Goal: Share content: Share content

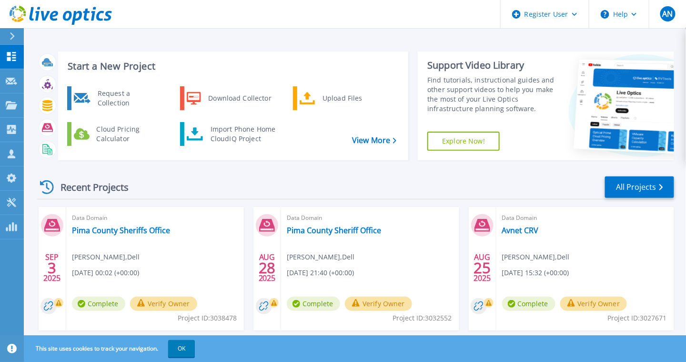
click at [13, 37] on icon at bounding box center [12, 36] width 5 height 8
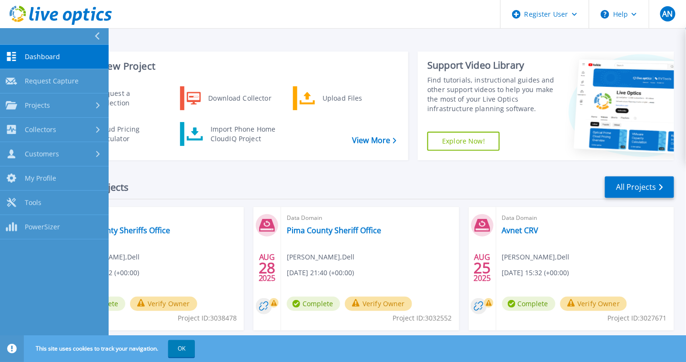
click at [13, 37] on button at bounding box center [54, 36] width 109 height 17
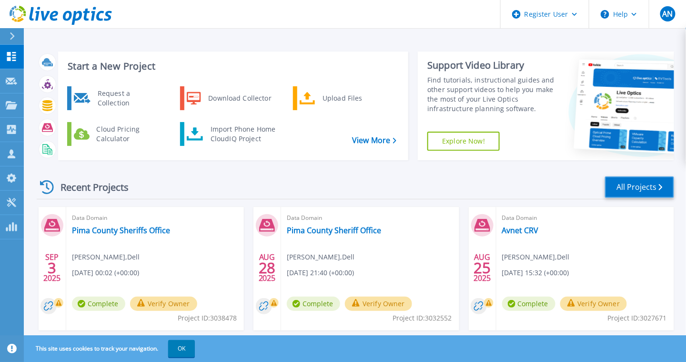
click at [645, 183] on link "All Projects" at bounding box center [639, 186] width 69 height 21
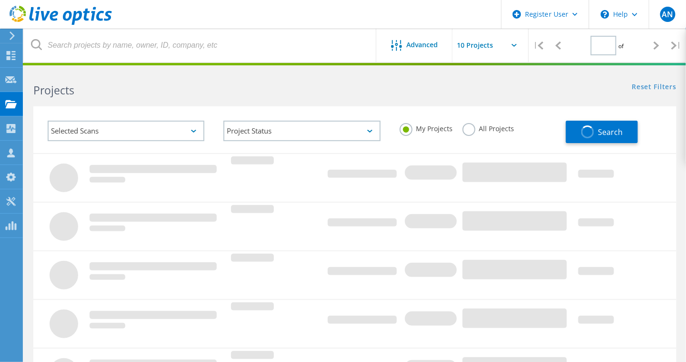
type input "1"
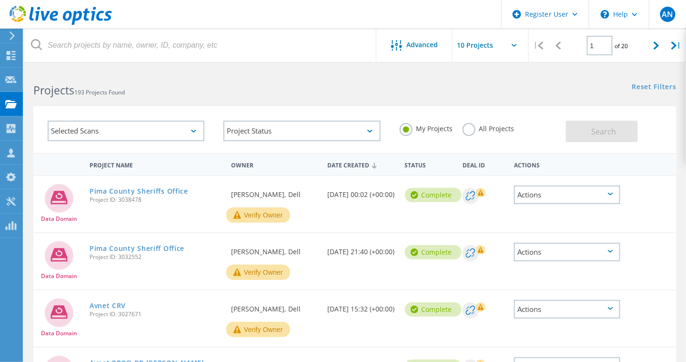
click at [465, 131] on label "All Projects" at bounding box center [489, 127] width 52 height 9
click at [0, 0] on input "All Projects" at bounding box center [0, 0] width 0 height 0
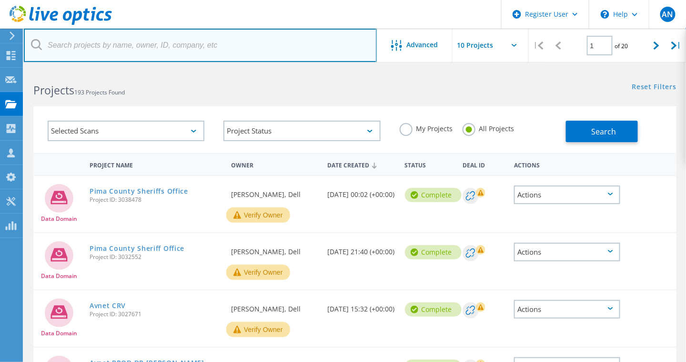
click at [222, 48] on input "text" at bounding box center [200, 45] width 353 height 33
paste input "3039759"
type input "3039759"
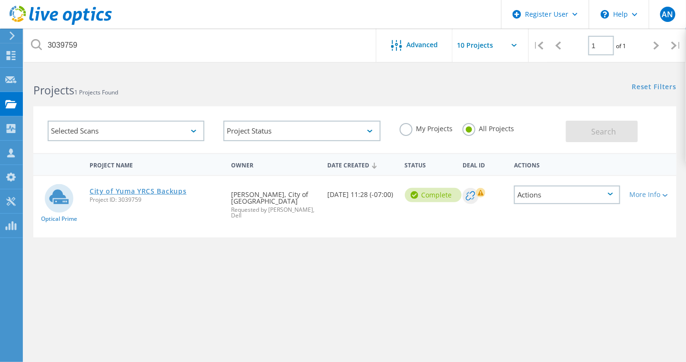
click at [132, 188] on link "City of Yuma YRCS Backups" at bounding box center [138, 191] width 97 height 7
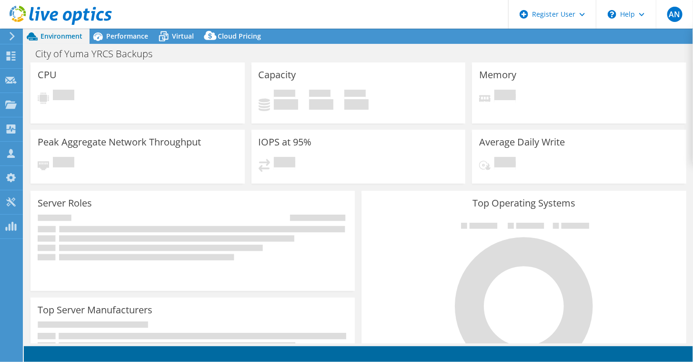
select select "USD"
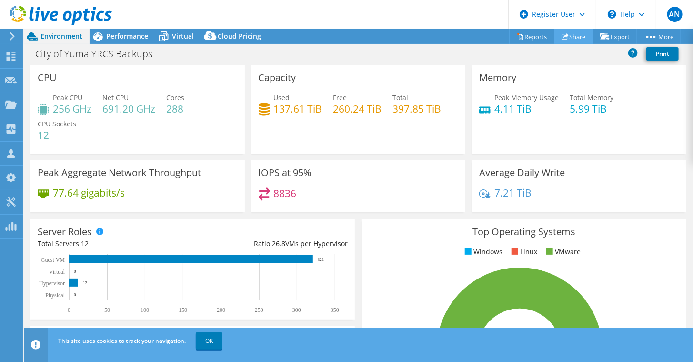
click at [567, 39] on link "Share" at bounding box center [574, 36] width 39 height 15
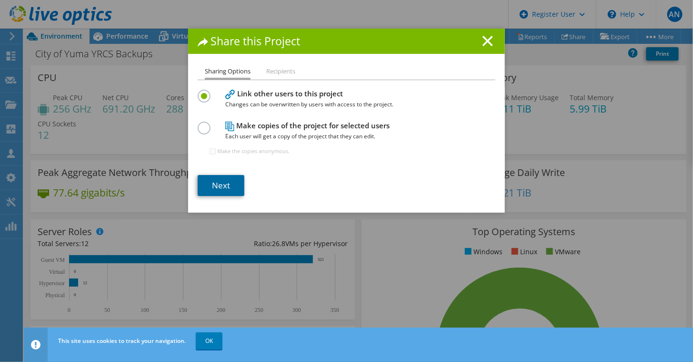
click at [223, 189] on link "Next" at bounding box center [221, 185] width 47 height 21
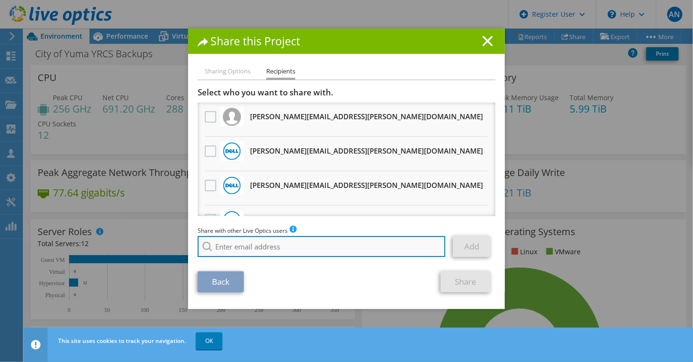
click at [215, 250] on input "search" at bounding box center [322, 246] width 248 height 21
type input "Andy.Ng2@Dell.com"
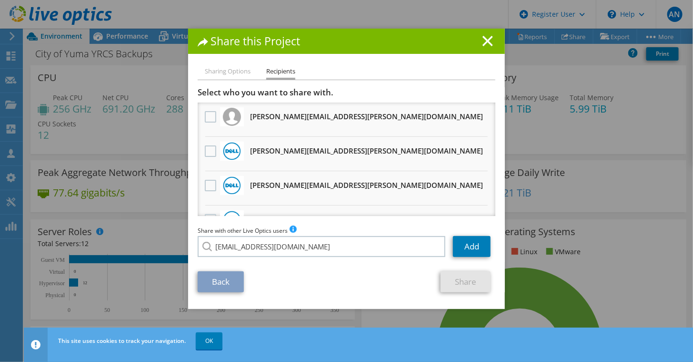
click at [218, 259] on li "Andy.Ng2@Dell.com" at bounding box center [253, 252] width 110 height 11
click at [466, 250] on link "Add" at bounding box center [472, 246] width 38 height 21
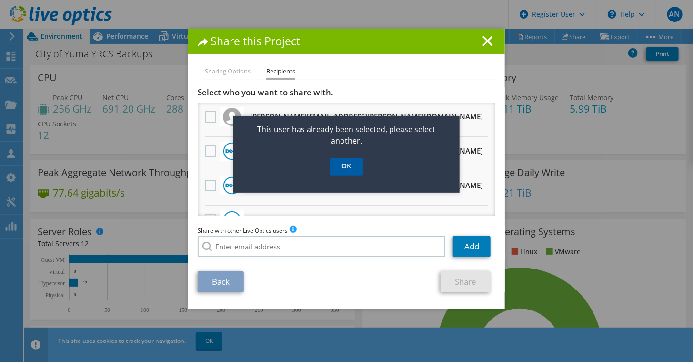
click at [340, 164] on link "OK" at bounding box center [346, 167] width 33 height 18
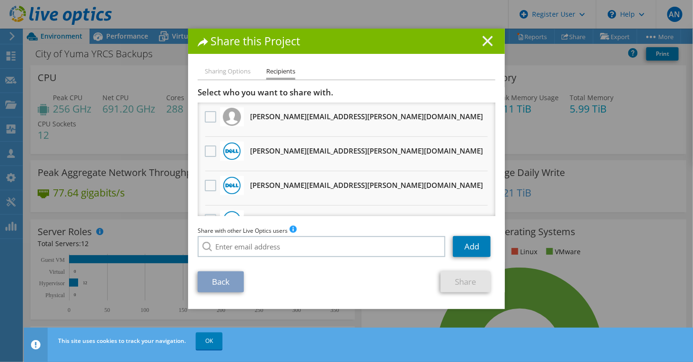
click at [487, 39] on line at bounding box center [488, 41] width 10 height 10
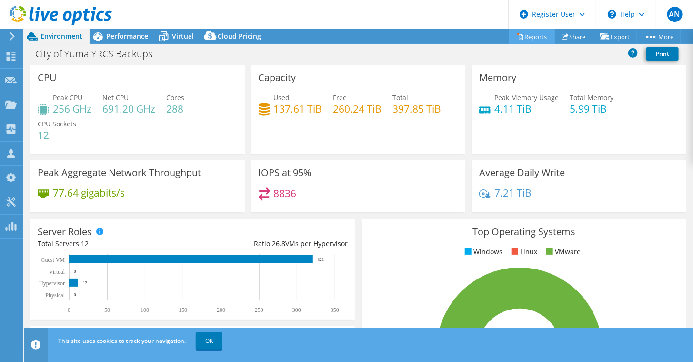
click at [534, 38] on link "Reports" at bounding box center [532, 36] width 46 height 15
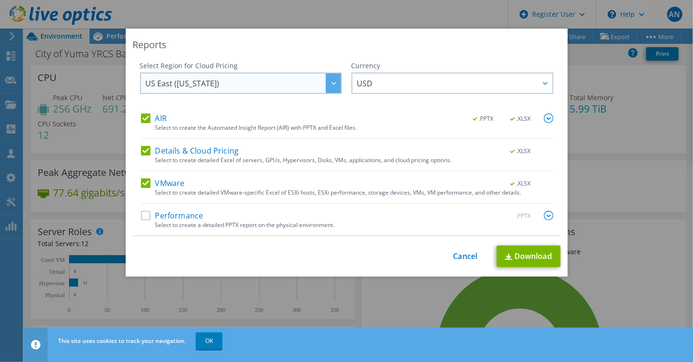
click at [322, 87] on span "US East (Virginia)" at bounding box center [243, 83] width 195 height 20
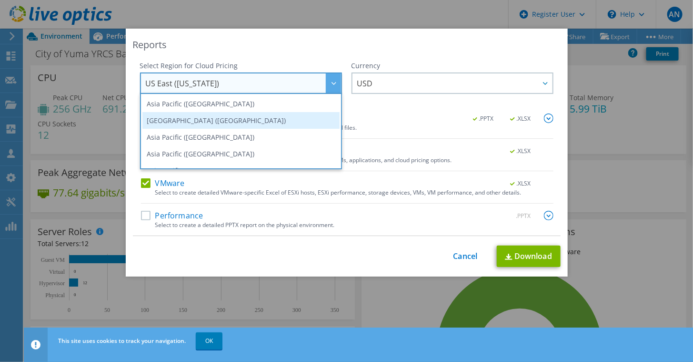
scroll to position [128, 0]
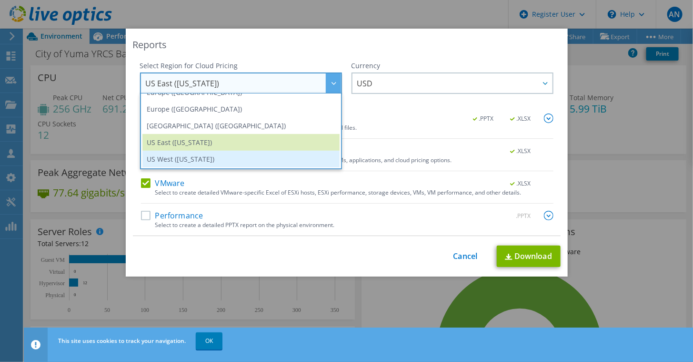
click at [265, 151] on li "US West (California)" at bounding box center [240, 159] width 197 height 17
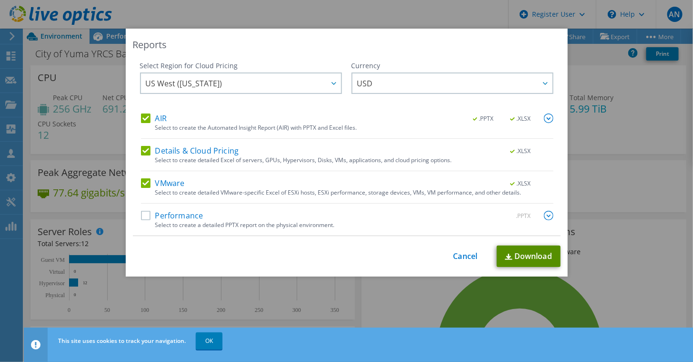
click at [523, 250] on link "Download" at bounding box center [529, 255] width 64 height 21
click at [599, 132] on div "Reports Select Region for Cloud Pricing Asia Pacific (Hong Kong) Asia Pacific (…" at bounding box center [346, 181] width 693 height 304
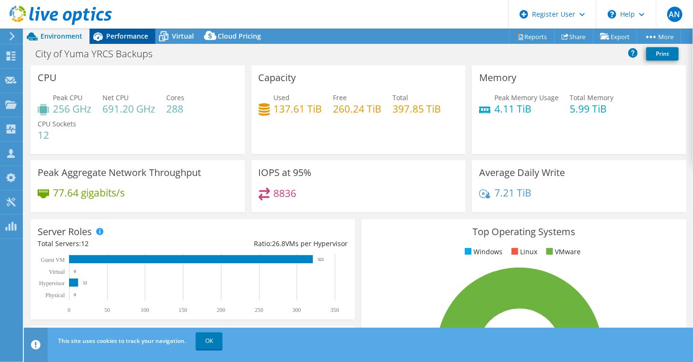
click at [136, 38] on span "Performance" at bounding box center [127, 35] width 42 height 9
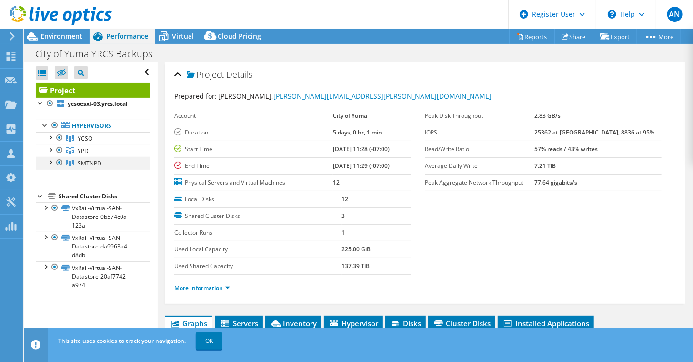
click at [51, 161] on div at bounding box center [50, 162] width 10 height 10
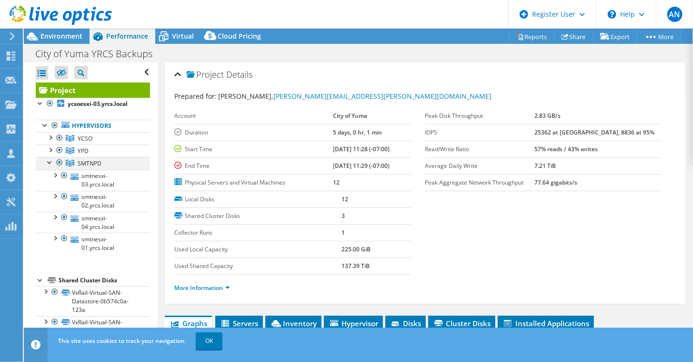
click at [51, 161] on div at bounding box center [50, 162] width 10 height 10
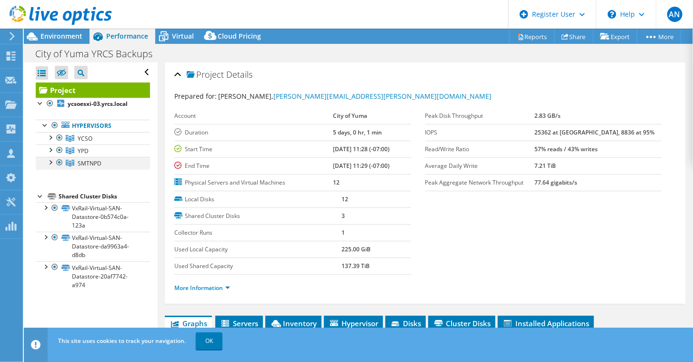
click at [51, 161] on div at bounding box center [50, 162] width 10 height 10
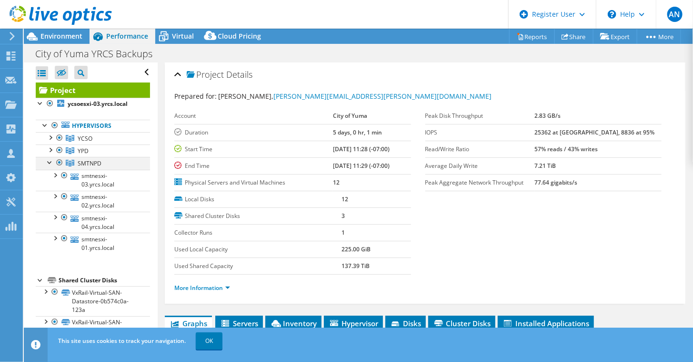
click at [51, 161] on div at bounding box center [50, 162] width 10 height 10
